Goal: Transaction & Acquisition: Purchase product/service

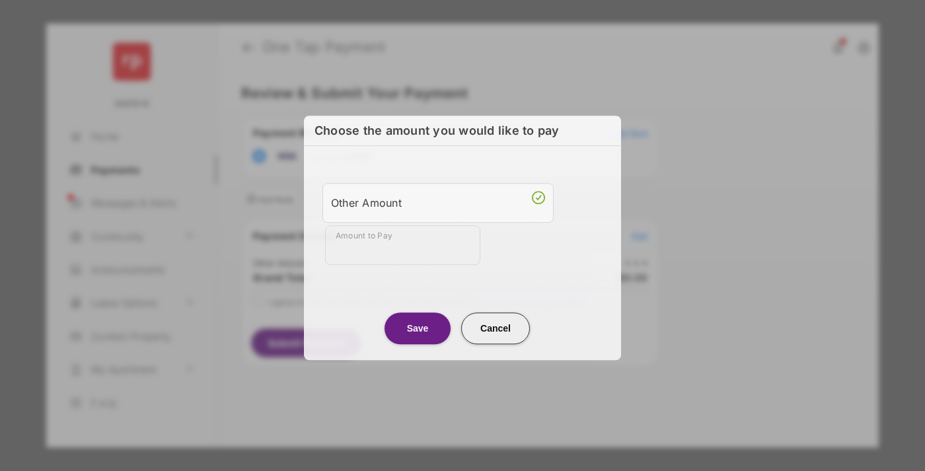
click at [438, 201] on div "Other Amount" at bounding box center [438, 203] width 214 height 22
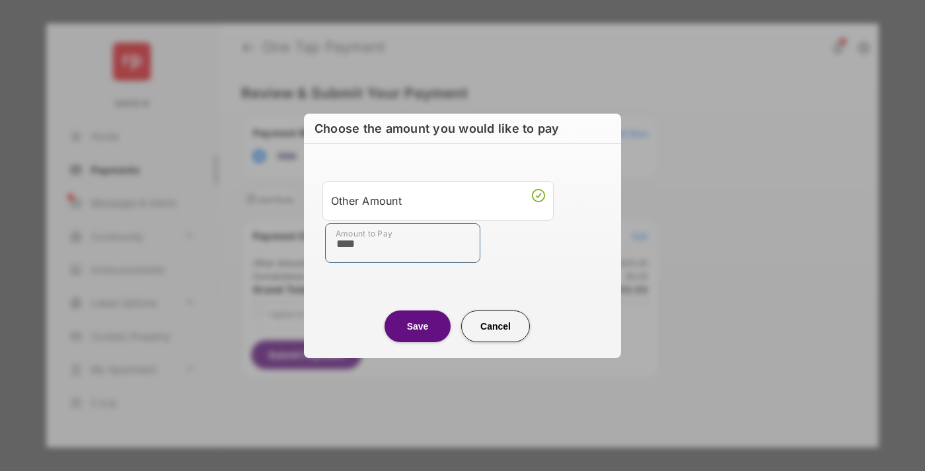
type input "****"
click at [417, 326] on button "Save" at bounding box center [417, 326] width 66 height 32
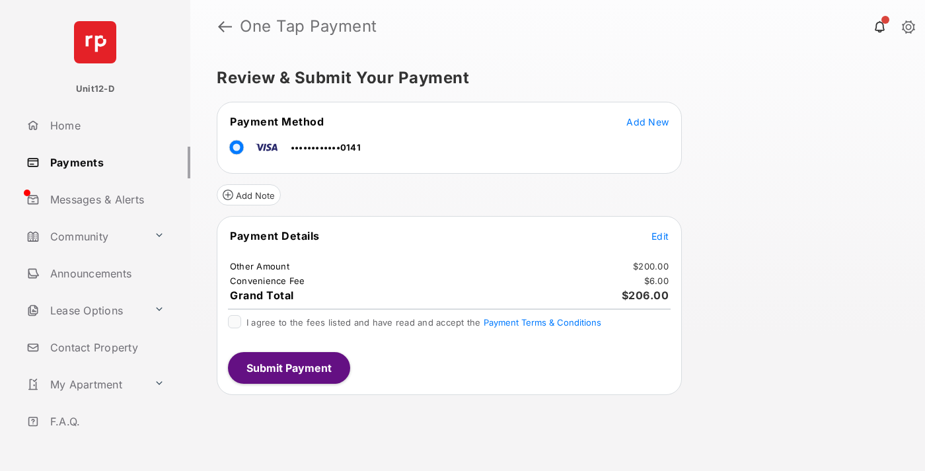
click at [660, 236] on span "Edit" at bounding box center [659, 236] width 17 height 11
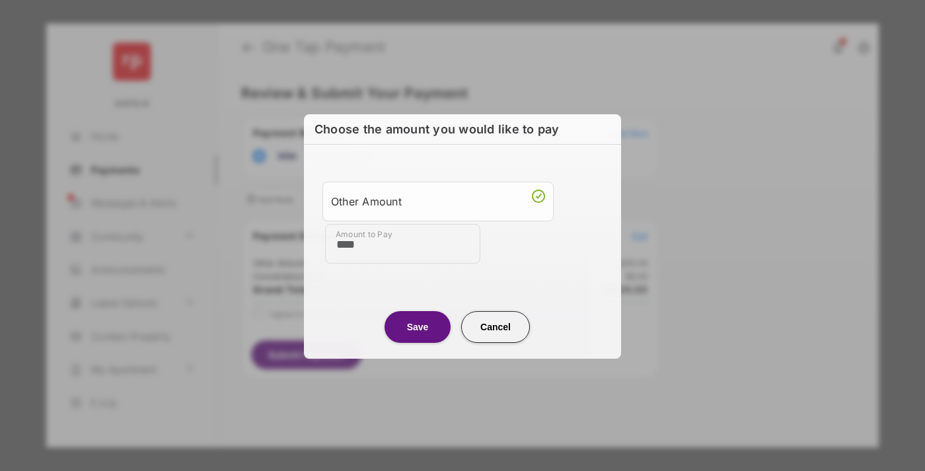
click at [417, 326] on button "Save" at bounding box center [417, 327] width 66 height 32
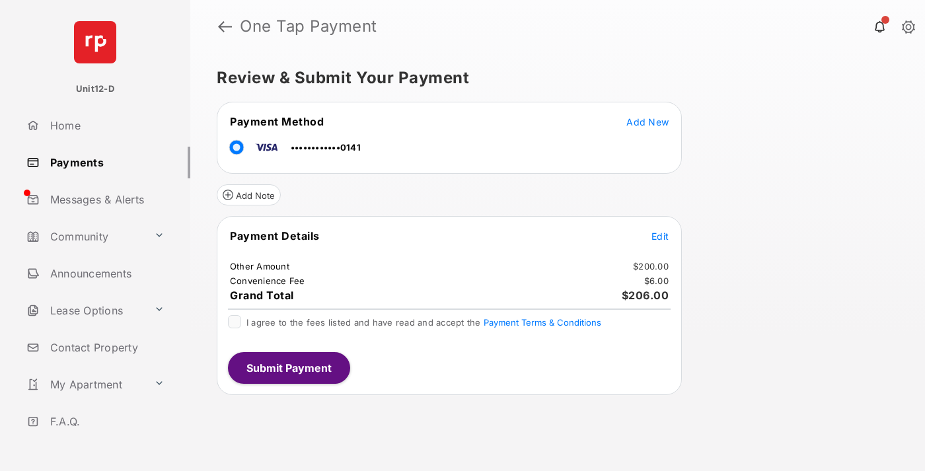
click at [288, 367] on button "Submit Payment" at bounding box center [289, 368] width 122 height 32
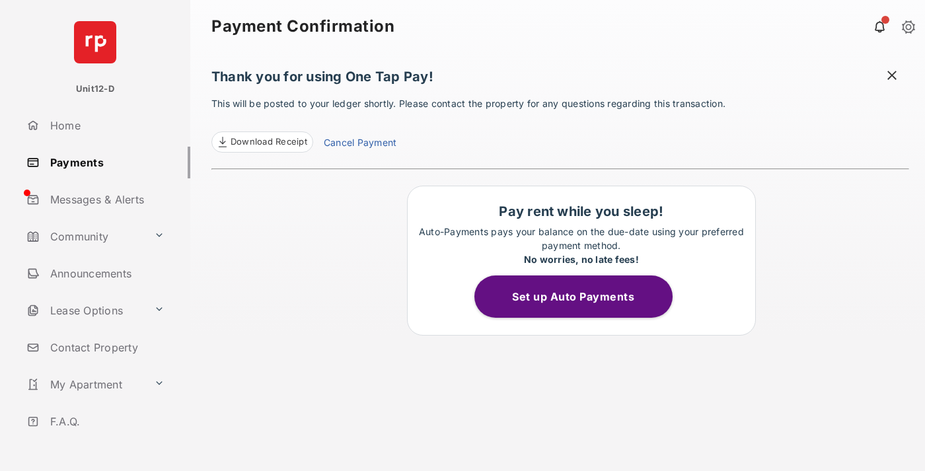
click at [581, 297] on button "Set up Auto Payments" at bounding box center [573, 296] width 198 height 42
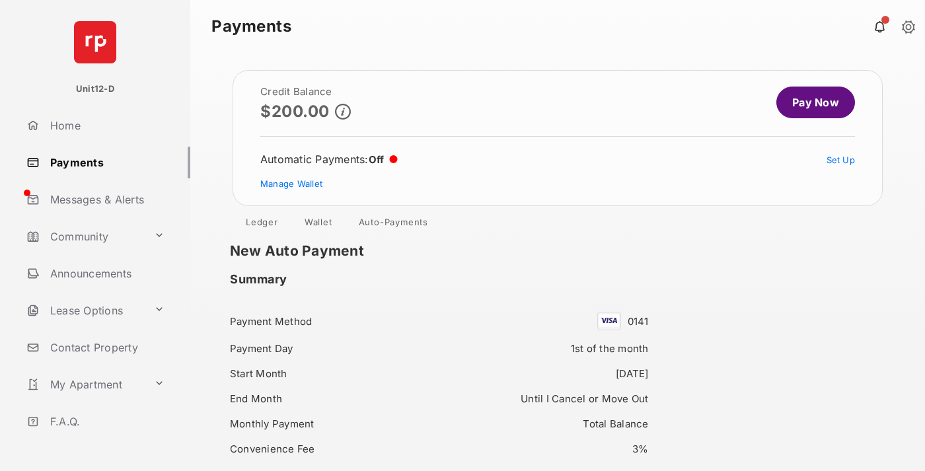
scroll to position [114, 0]
